Goal: Transaction & Acquisition: Purchase product/service

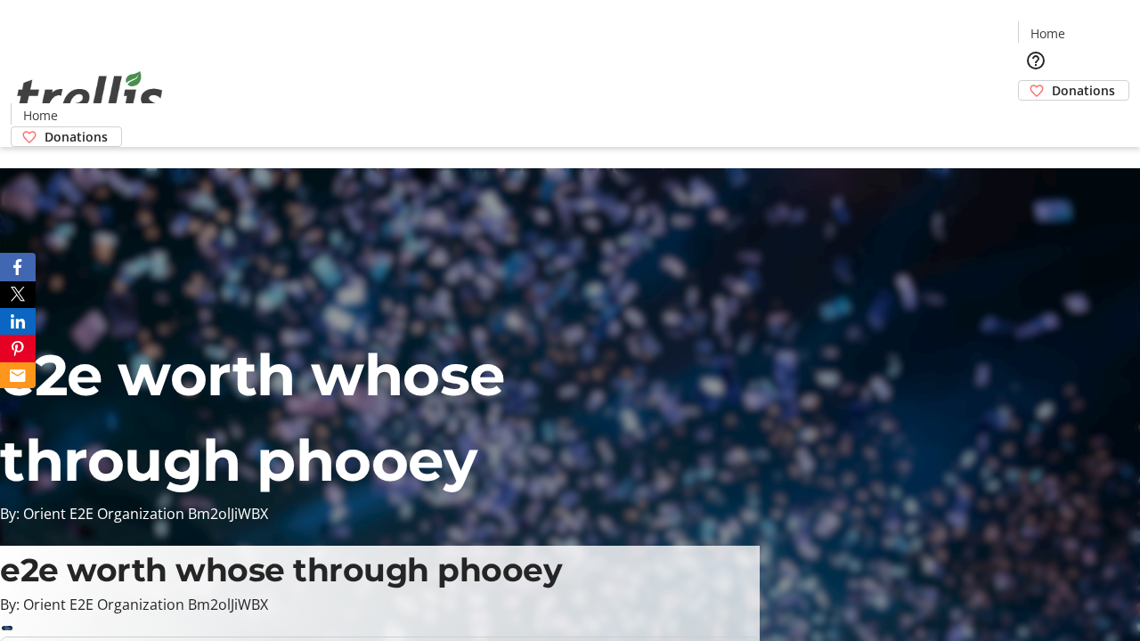
click at [1052, 81] on span "Donations" at bounding box center [1083, 90] width 63 height 19
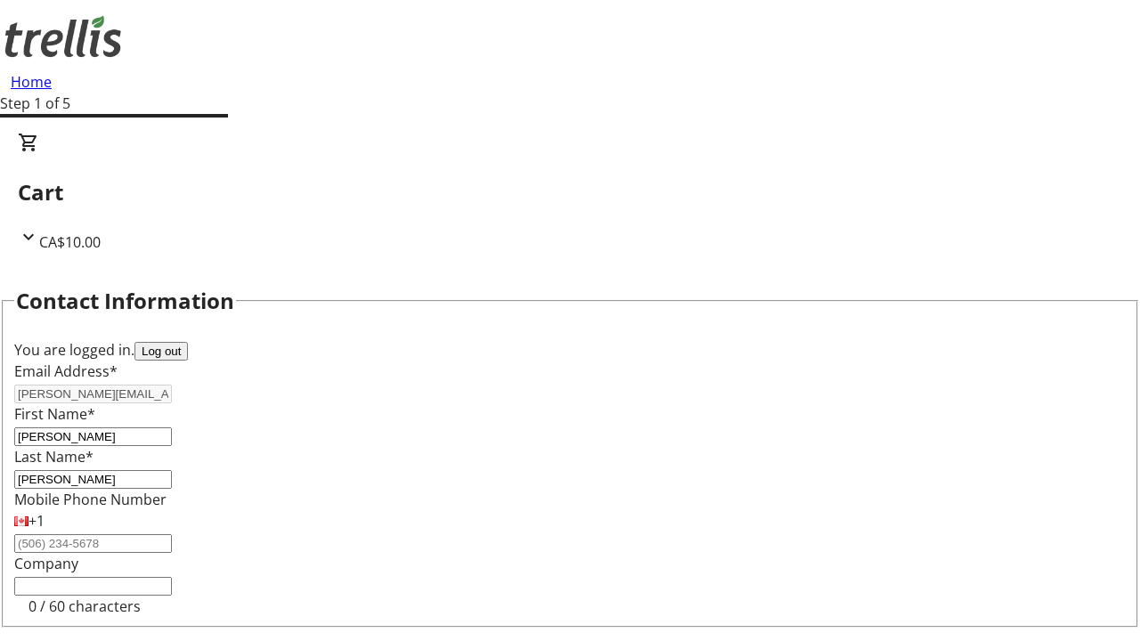
select select "BC"
select select "CA"
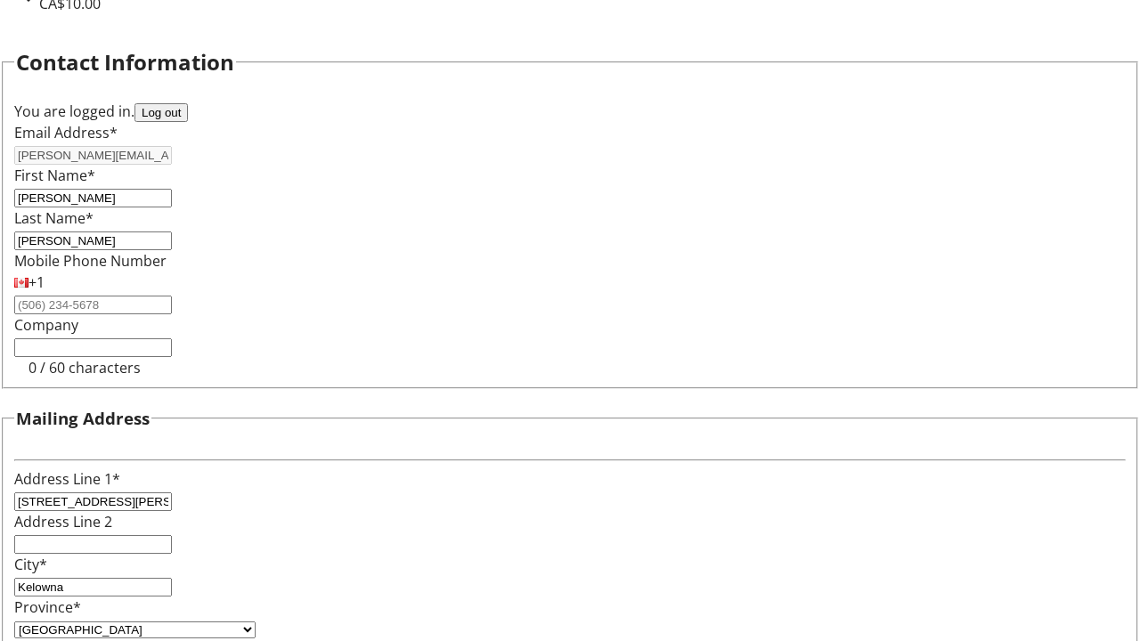
type input "V1Y 0C2"
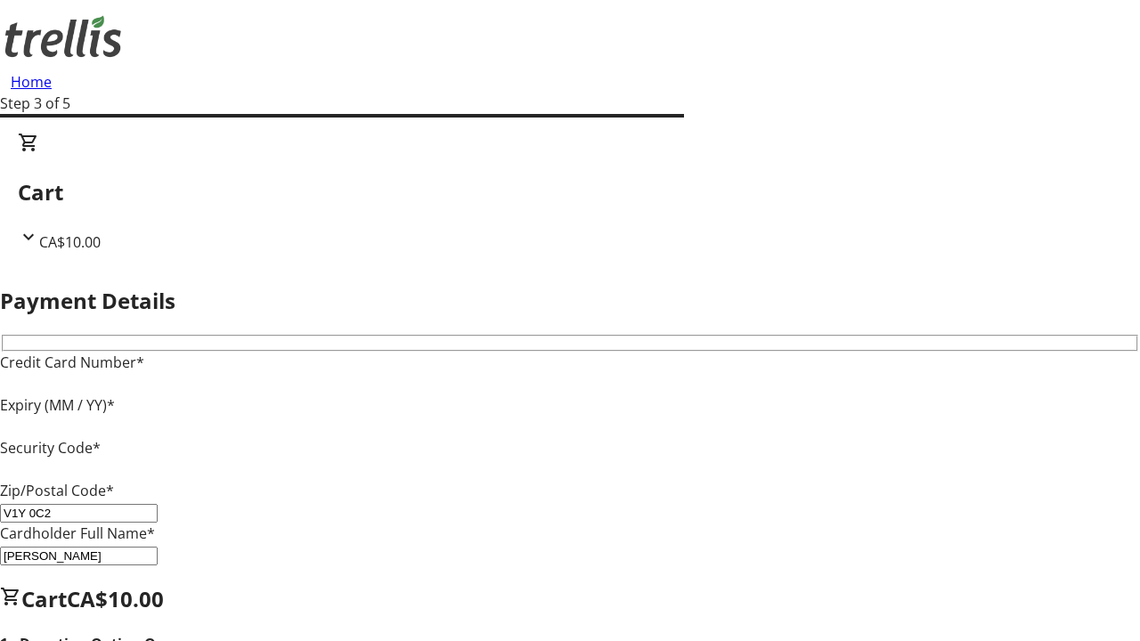
type input "V1Y 0C2"
